Goal: Book appointment/travel/reservation

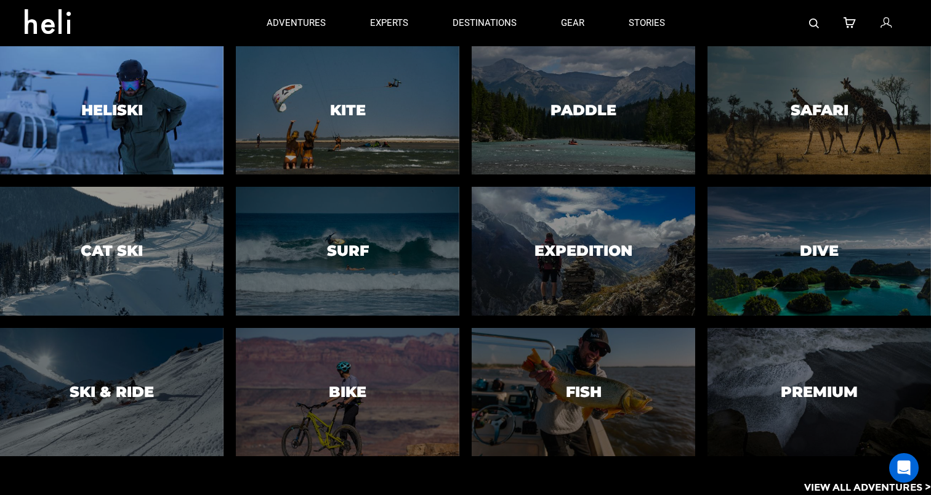
click at [182, 97] on div at bounding box center [112, 110] width 228 height 131
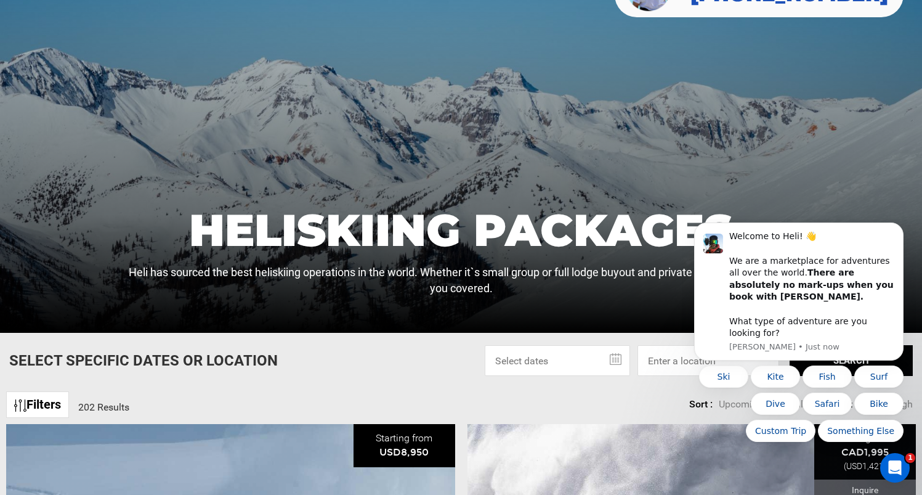
scroll to position [246, 0]
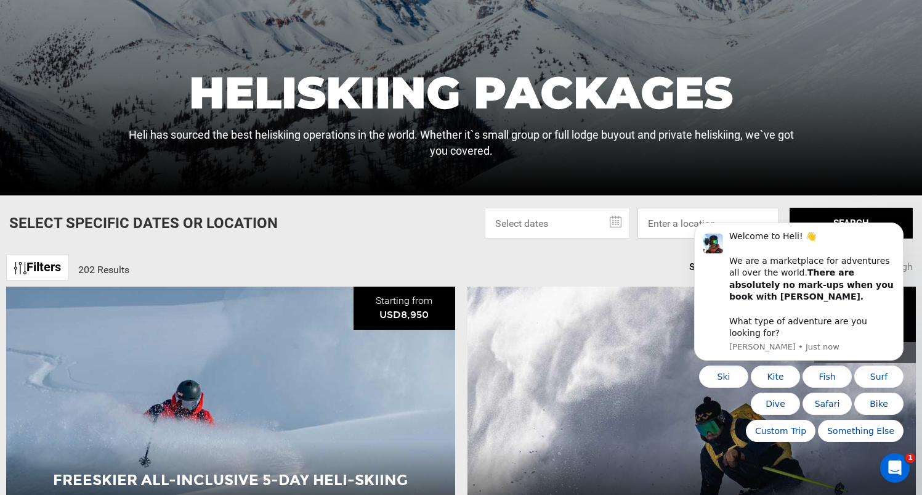
click at [687, 216] on input at bounding box center [708, 223] width 142 height 31
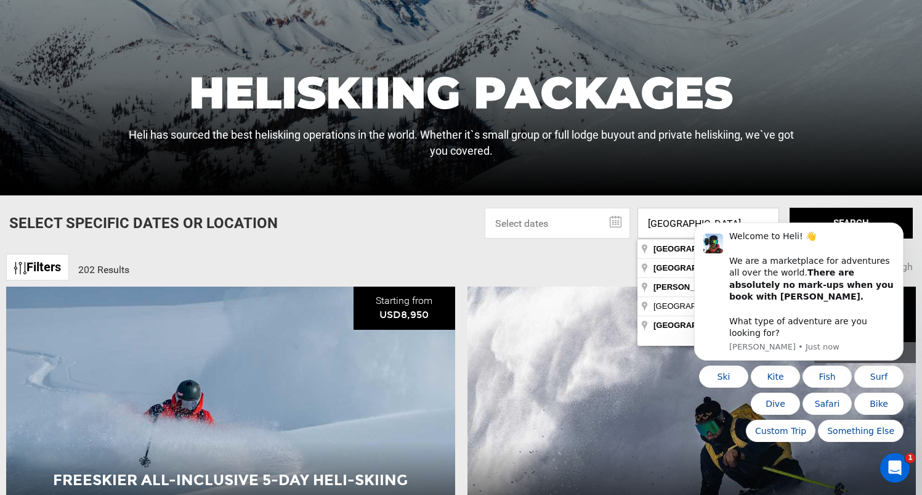
type input "[GEOGRAPHIC_DATA]"
click at [679, 248] on html "Welcome to Heli! 👋 We are a marketplace for adventures all over the world. Ther…" at bounding box center [799, 353] width 246 height 269
click at [828, 226] on body "Welcome to Heli! 👋 We are a marketplace for adventures all over the world. Ther…" at bounding box center [799, 353] width 236 height 259
click at [857, 220] on html "Welcome to Heli! 👋 We are a marketplace for adventures all over the world. Ther…" at bounding box center [799, 353] width 246 height 269
click at [899, 228] on icon "Dismiss notification" at bounding box center [899, 226] width 4 height 4
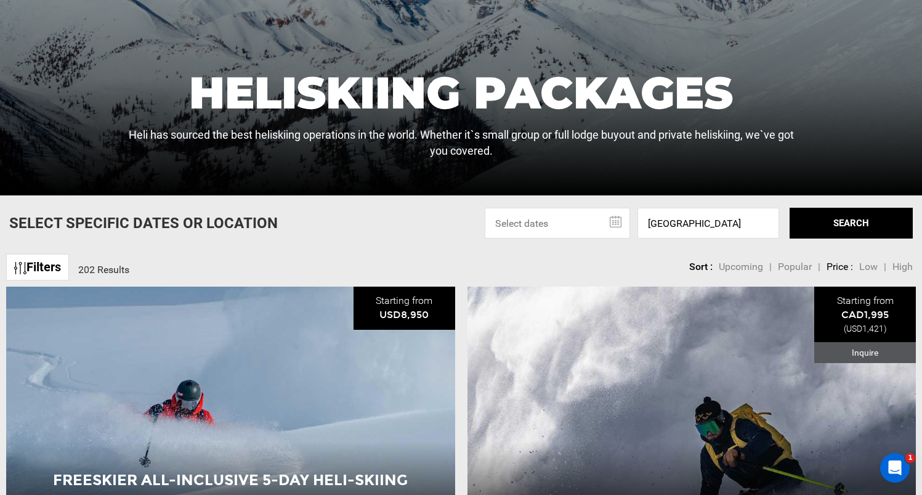
click at [855, 217] on button "SEARCH" at bounding box center [851, 223] width 123 height 31
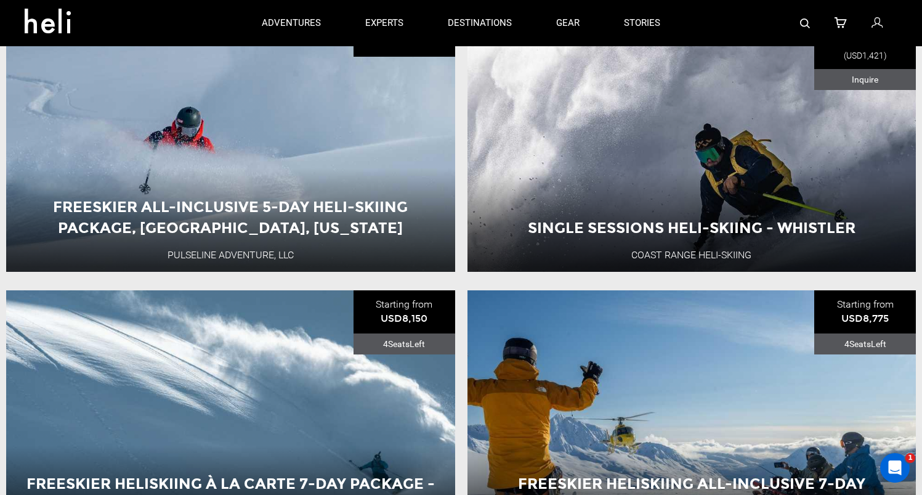
scroll to position [235, 0]
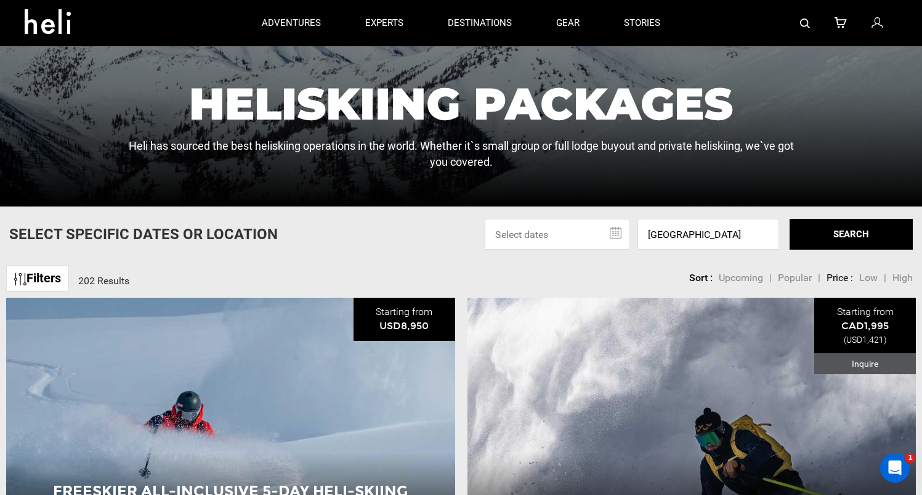
click at [833, 234] on button "SEARCH" at bounding box center [851, 234] width 123 height 31
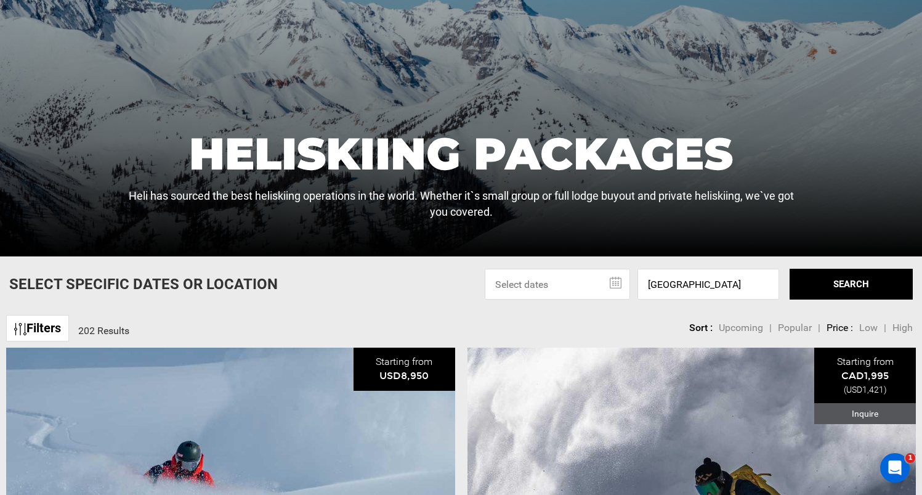
scroll to position [231, 0]
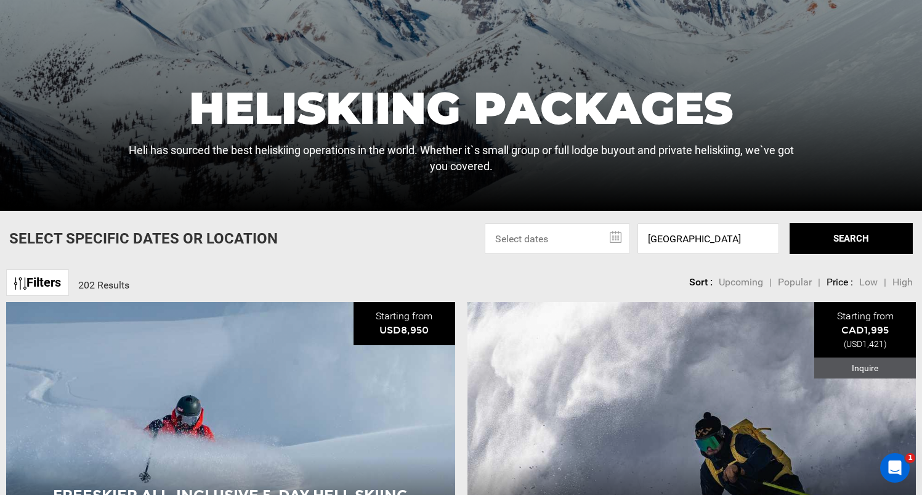
click at [34, 281] on link "Filters" at bounding box center [37, 282] width 63 height 26
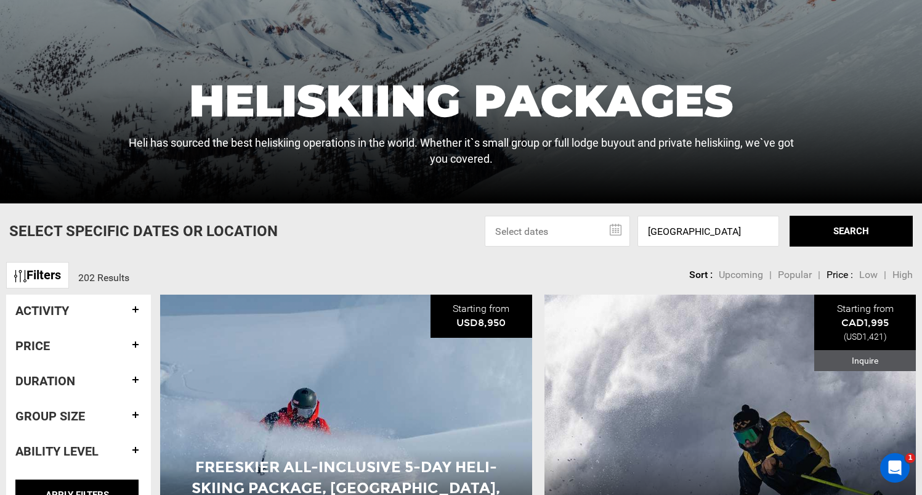
scroll to position [329, 0]
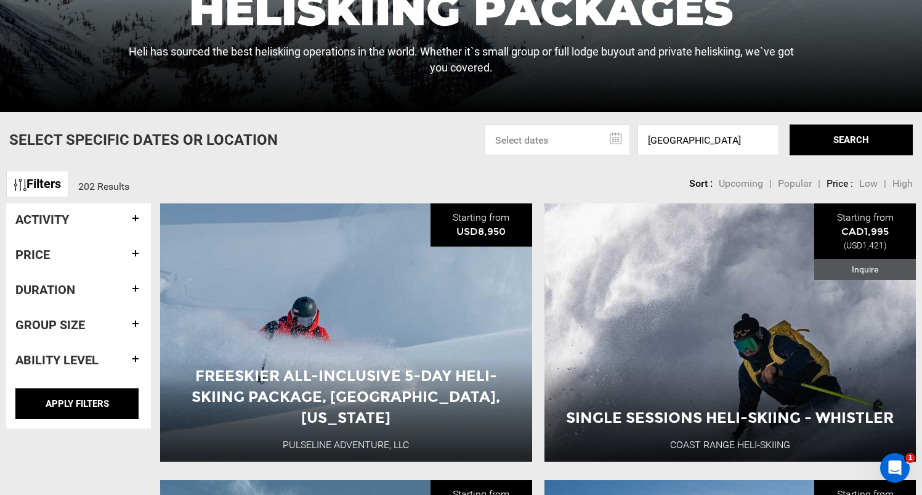
click at [127, 215] on h4 "Activity" at bounding box center [78, 219] width 126 height 14
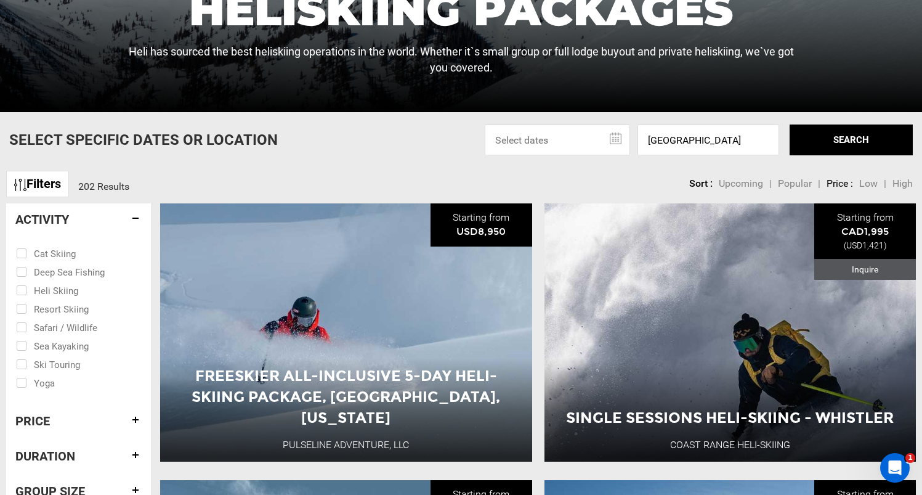
click at [39, 291] on input "checkbox" at bounding box center [70, 289] width 108 height 18
checkbox input "true"
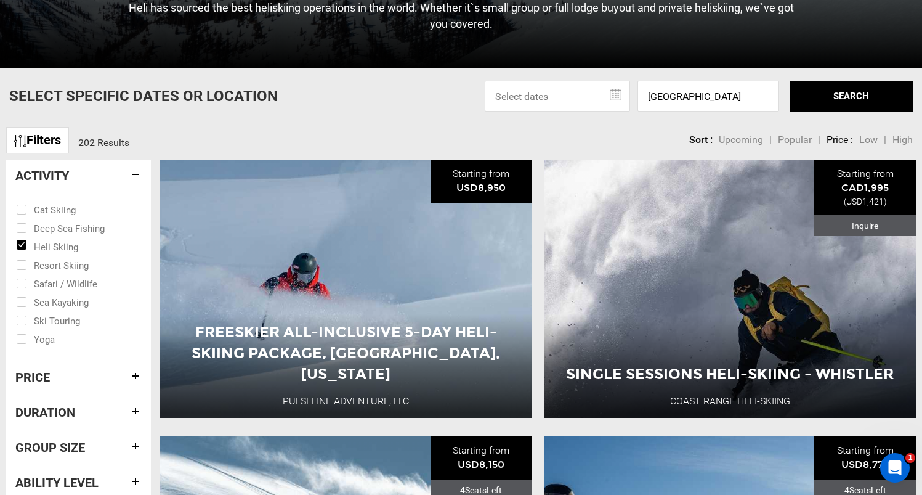
scroll to position [591, 0]
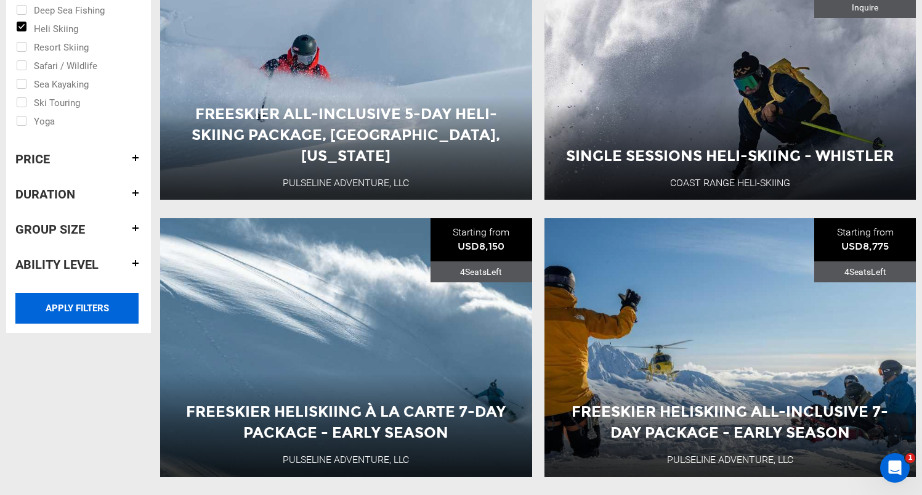
click at [66, 310] on input "APPLY FILTERS" at bounding box center [76, 308] width 123 height 31
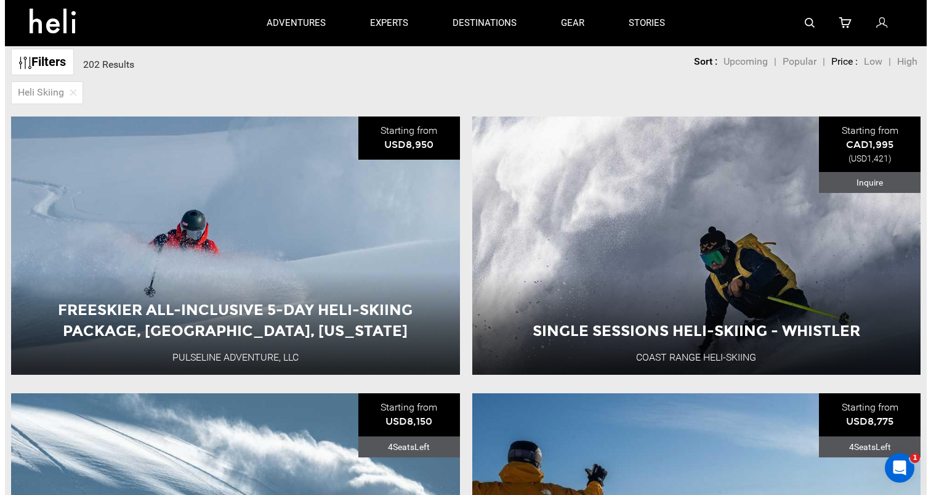
scroll to position [209, 0]
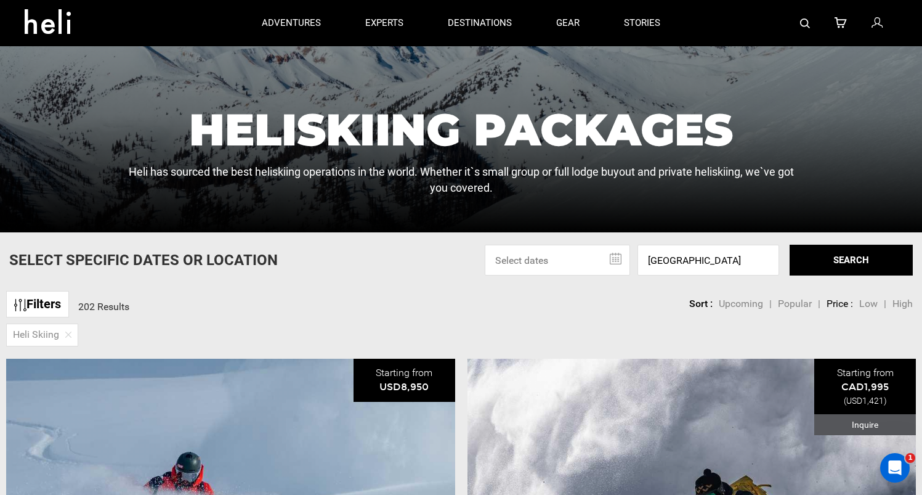
click at [840, 256] on button "SEARCH" at bounding box center [851, 260] width 123 height 31
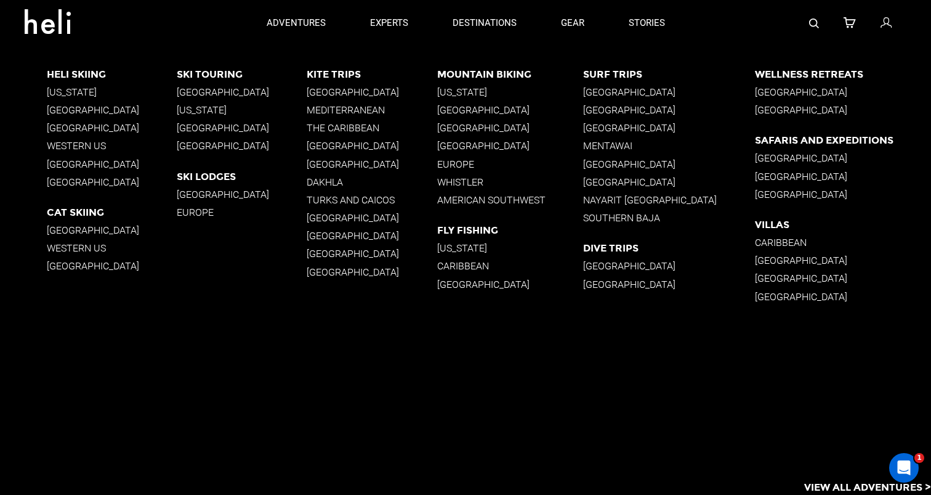
click at [204, 91] on p "[GEOGRAPHIC_DATA]" at bounding box center [242, 92] width 130 height 12
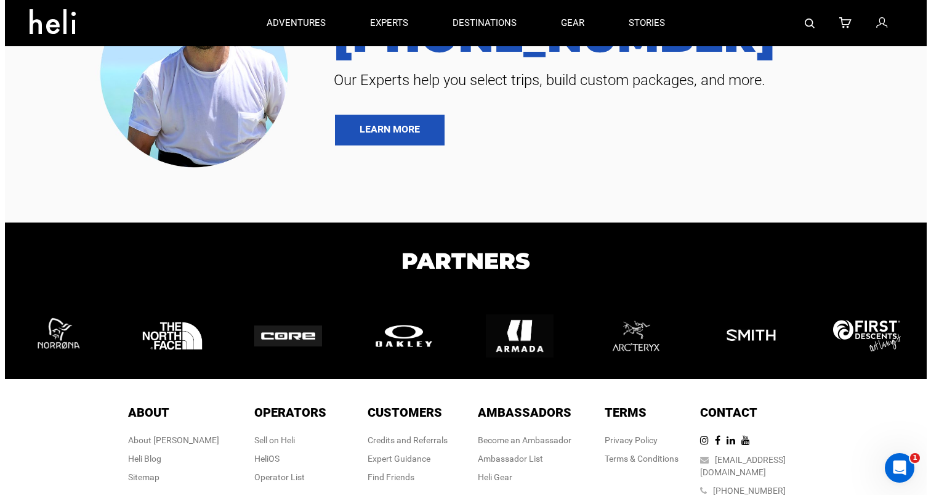
scroll to position [2613, 0]
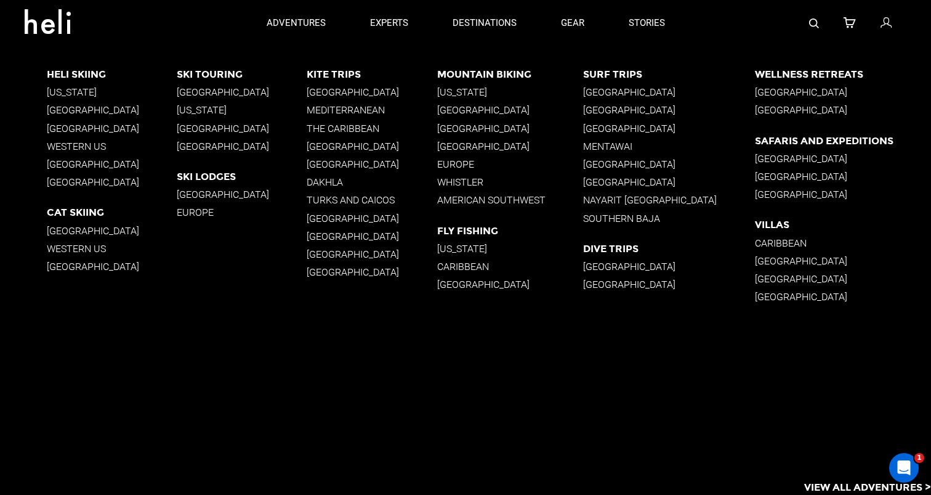
click at [197, 92] on p "[GEOGRAPHIC_DATA]" at bounding box center [242, 92] width 130 height 12
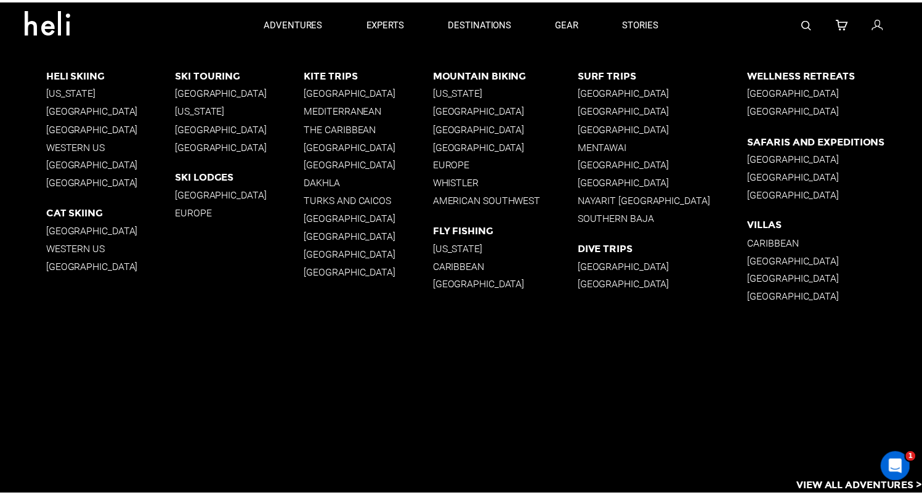
scroll to position [0, 0]
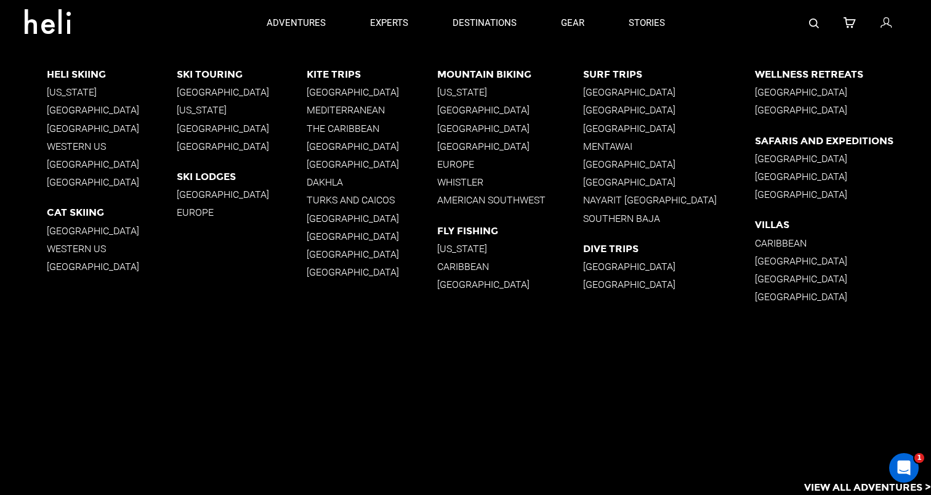
click at [196, 142] on p "[GEOGRAPHIC_DATA]" at bounding box center [242, 146] width 130 height 12
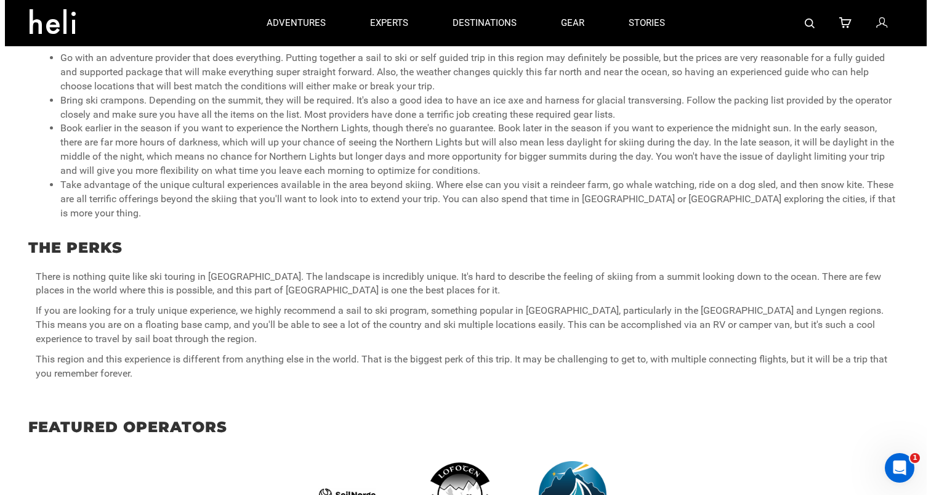
scroll to position [139, 0]
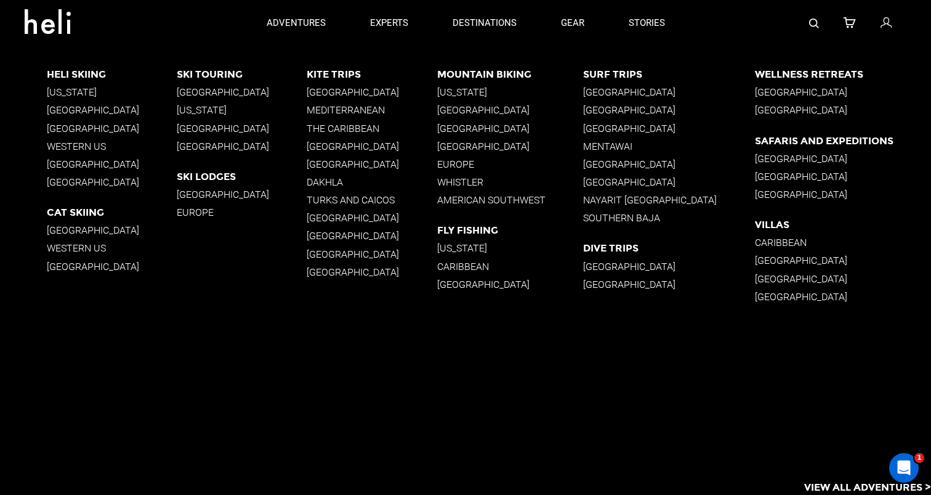
click at [209, 124] on p "[GEOGRAPHIC_DATA]" at bounding box center [242, 129] width 130 height 12
click at [197, 93] on p "[GEOGRAPHIC_DATA]" at bounding box center [242, 92] width 130 height 12
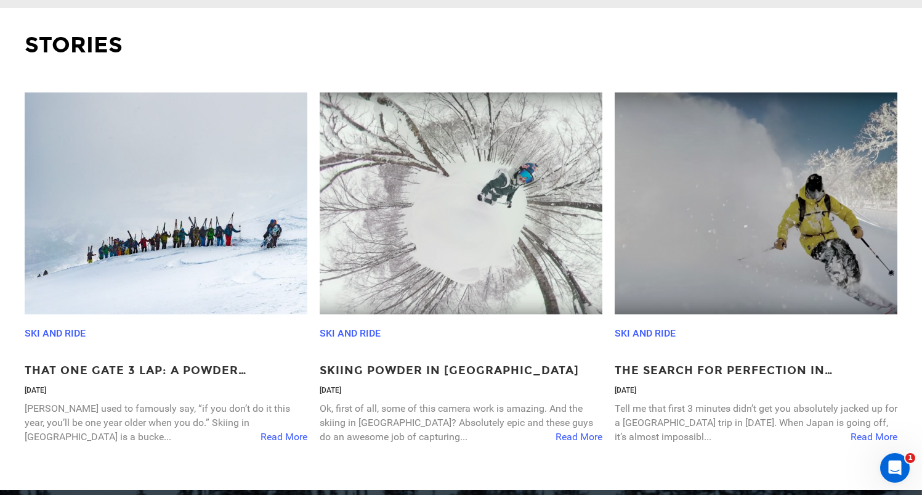
scroll to position [1766, 0]
